Goal: Task Accomplishment & Management: Complete application form

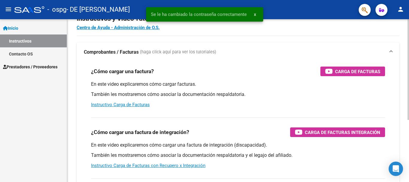
scroll to position [30, 0]
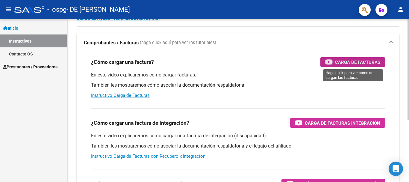
click at [359, 64] on span "Carga de Facturas" at bounding box center [357, 61] width 45 height 7
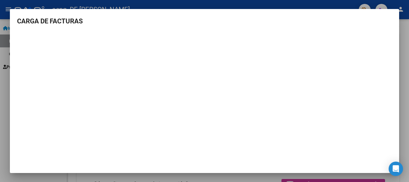
click at [4, 111] on div at bounding box center [204, 91] width 409 height 182
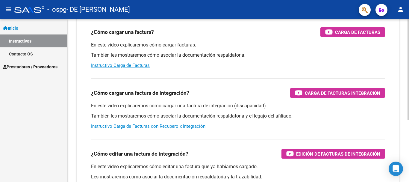
scroll to position [90, 0]
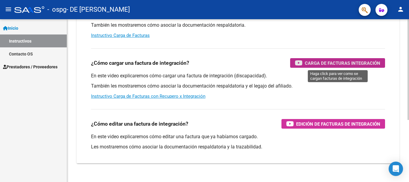
click at [340, 65] on span "Carga de Facturas Integración" at bounding box center [343, 62] width 76 height 7
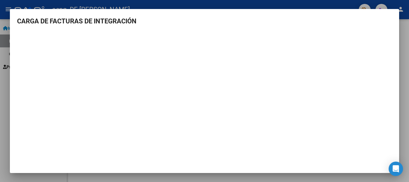
scroll to position [1, 0]
click at [4, 106] on div at bounding box center [204, 91] width 409 height 182
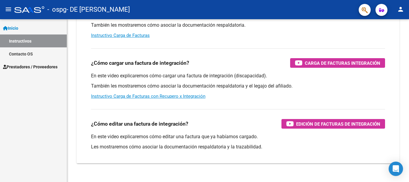
click at [22, 12] on div at bounding box center [29, 9] width 30 height 7
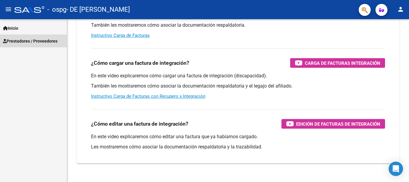
click at [24, 43] on span "Prestadores / Proveedores" at bounding box center [30, 41] width 55 height 7
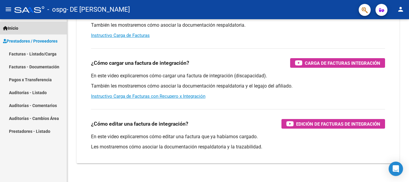
click at [11, 24] on link "Inicio" at bounding box center [33, 28] width 67 height 13
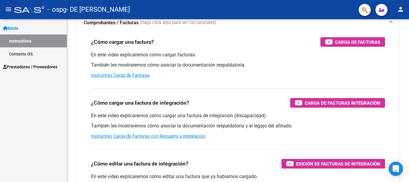
scroll to position [0, 0]
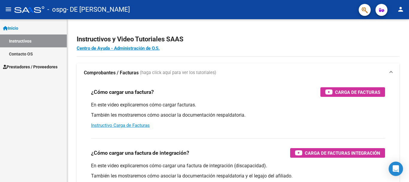
click at [7, 12] on mat-icon "menu" at bounding box center [8, 9] width 7 height 7
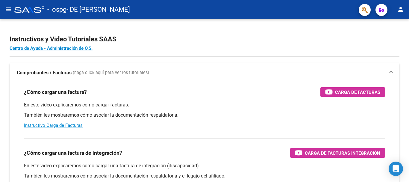
click at [7, 12] on mat-icon "menu" at bounding box center [8, 9] width 7 height 7
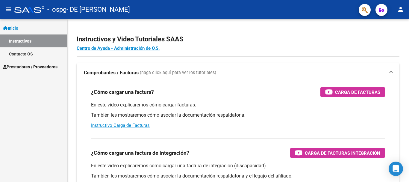
click at [22, 29] on link "Inicio" at bounding box center [33, 28] width 67 height 13
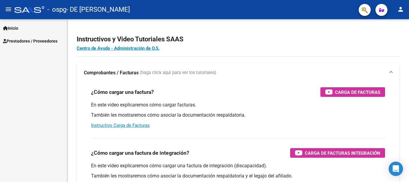
click at [37, 43] on span "Prestadores / Proveedores" at bounding box center [30, 41] width 55 height 7
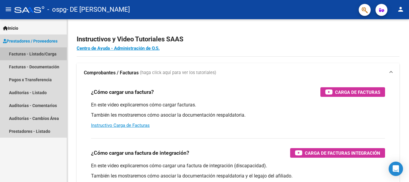
click at [41, 54] on link "Facturas - Listado/Carga" at bounding box center [33, 53] width 67 height 13
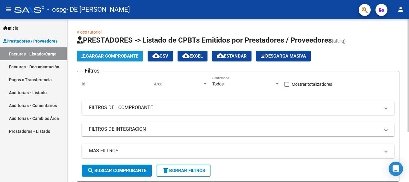
click at [99, 57] on span "Cargar Comprobante" at bounding box center [110, 55] width 57 height 5
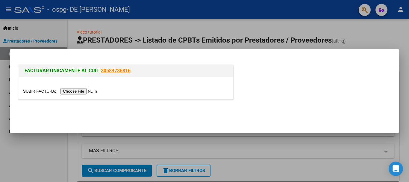
click at [74, 93] on input "file" at bounding box center [61, 91] width 76 height 6
click at [78, 88] on input "file" at bounding box center [61, 91] width 76 height 6
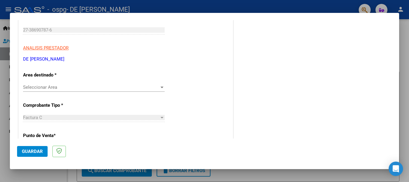
scroll to position [120, 0]
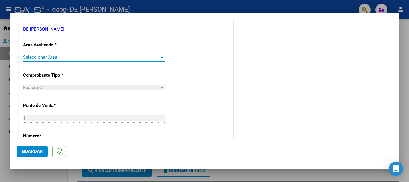
click at [28, 58] on span "Seleccionar Area" at bounding box center [91, 57] width 136 height 5
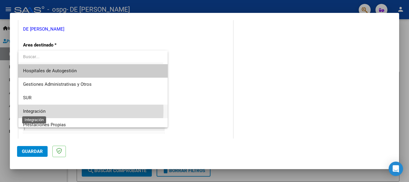
click at [41, 110] on span "Integración" at bounding box center [34, 110] width 22 height 5
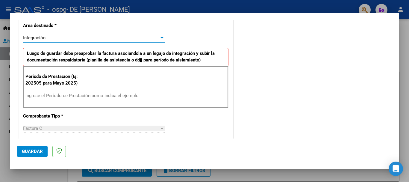
scroll to position [150, 0]
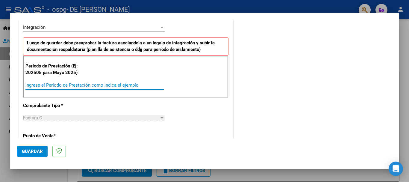
click at [51, 85] on input "Ingrese el Período de Prestación como indica el ejemplo" at bounding box center [94, 84] width 138 height 5
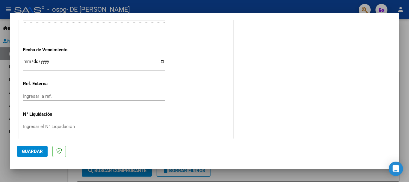
scroll to position [409, 0]
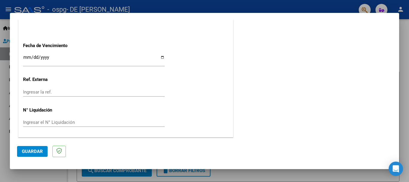
type input "202508"
click at [39, 150] on span "Guardar" at bounding box center [32, 151] width 21 height 5
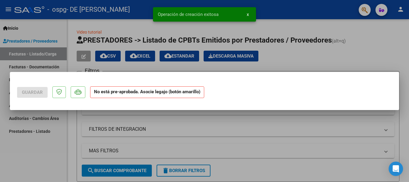
scroll to position [0, 0]
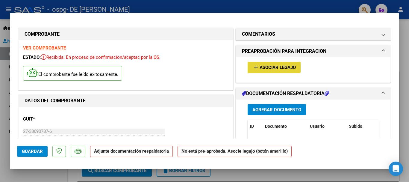
click at [260, 68] on span "Asociar Legajo" at bounding box center [278, 67] width 36 height 5
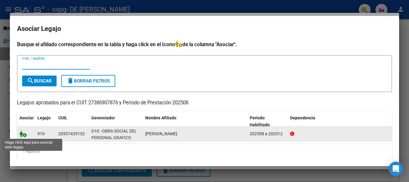
click at [21, 132] on icon at bounding box center [22, 133] width 7 height 7
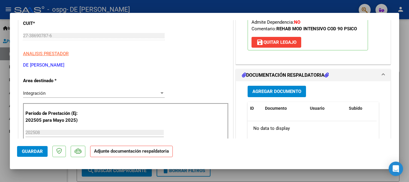
scroll to position [120, 0]
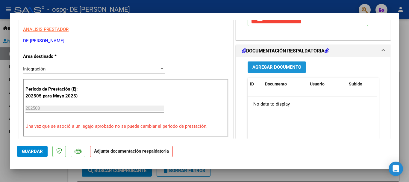
click at [260, 67] on span "Agregar Documento" at bounding box center [277, 67] width 49 height 5
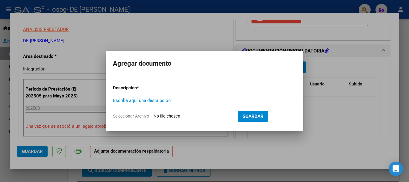
click at [174, 101] on input "Escriba aquí una descripcion" at bounding box center [176, 100] width 126 height 5
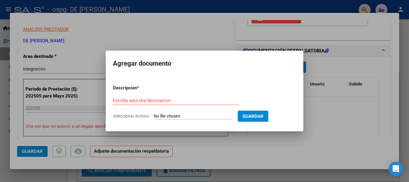
click at [145, 103] on div "Escriba aquí una descripcion" at bounding box center [176, 100] width 126 height 9
click at [147, 99] on input "Escriba aquí una descripcion" at bounding box center [176, 100] width 126 height 5
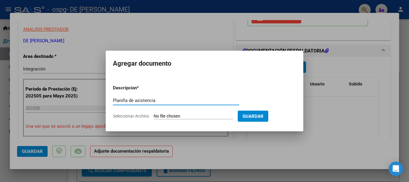
type input "Planilla de asistencia"
click at [159, 112] on form "Descripcion * Planilla de asistencia Escriba aquí una descripcion Seleccionar A…" at bounding box center [204, 102] width 183 height 44
click at [166, 117] on input "Seleccionar Archivo" at bounding box center [193, 117] width 79 height 6
type input "C:\fakepath\Asistencia - [PERSON_NAME][DATE].pdf"
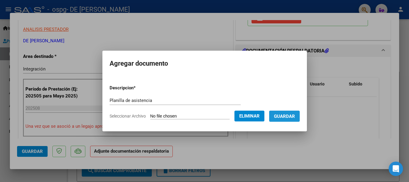
click at [288, 116] on span "Guardar" at bounding box center [284, 116] width 21 height 5
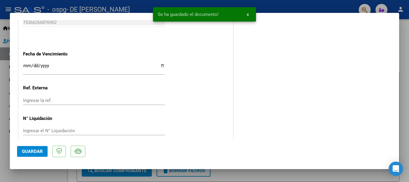
scroll to position [418, 0]
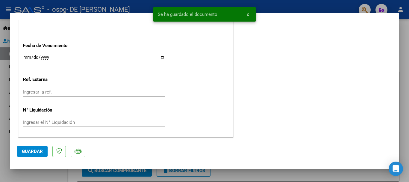
click at [35, 152] on span "Guardar" at bounding box center [32, 151] width 21 height 5
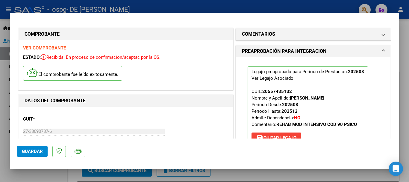
scroll to position [90, 0]
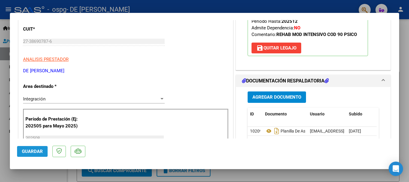
click at [31, 152] on span "Guardar" at bounding box center [32, 151] width 21 height 5
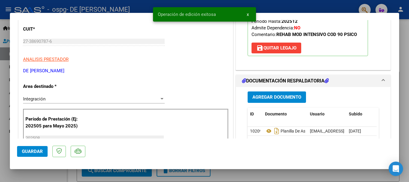
click at [4, 116] on div at bounding box center [204, 91] width 409 height 182
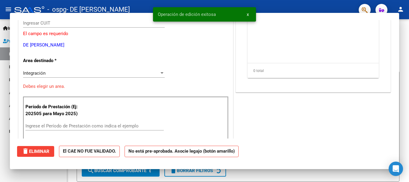
scroll to position [0, 0]
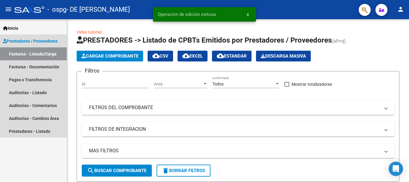
click at [38, 56] on link "Facturas - Listado/Carga" at bounding box center [33, 53] width 67 height 13
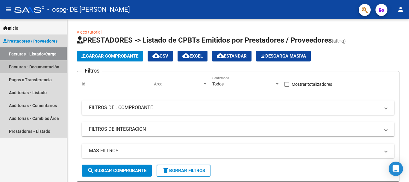
click at [45, 68] on link "Facturas - Documentación" at bounding box center [33, 66] width 67 height 13
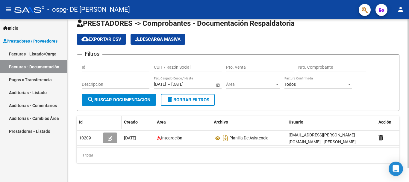
scroll to position [15, 0]
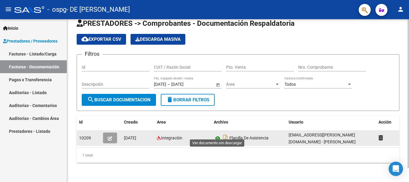
click at [215, 135] on icon at bounding box center [218, 138] width 8 height 7
click at [85, 135] on span "10209" at bounding box center [85, 137] width 12 height 5
click at [109, 136] on icon "button" at bounding box center [110, 138] width 4 height 4
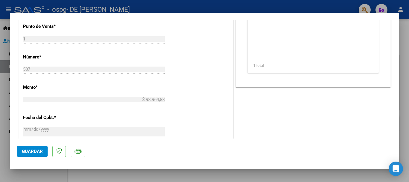
scroll to position [186, 0]
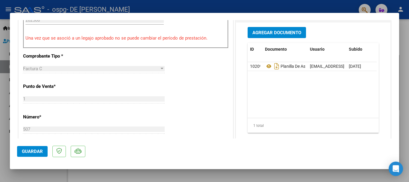
click at [404, 67] on div at bounding box center [204, 91] width 409 height 182
type input "$ 0,00"
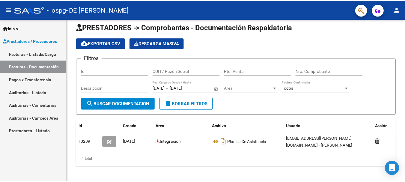
scroll to position [0, 0]
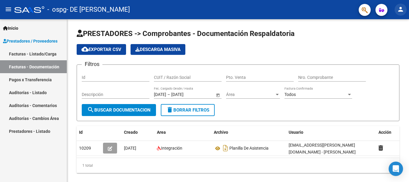
click at [401, 8] on mat-icon "person" at bounding box center [400, 9] width 7 height 7
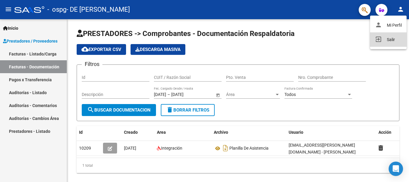
click at [388, 41] on button "exit_to_app Salir" at bounding box center [388, 39] width 37 height 14
